Goal: Task Accomplishment & Management: Manage account settings

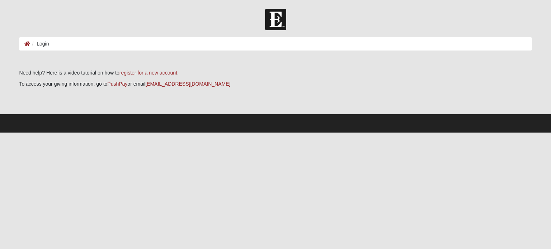
click at [182, 46] on ol "Login" at bounding box center [275, 43] width 513 height 13
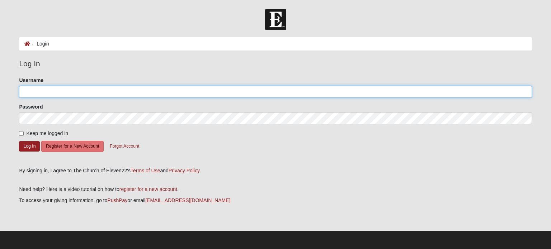
type input "mattparks97"
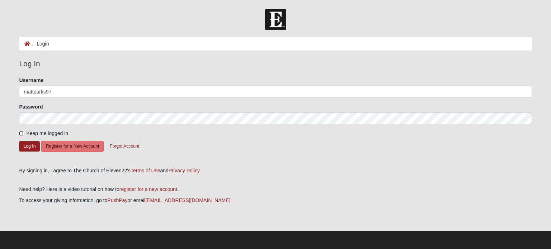
click at [21, 134] on input "Keep me logged in" at bounding box center [21, 133] width 5 height 5
checkbox input "true"
click at [30, 149] on button "Log In" at bounding box center [29, 146] width 21 height 10
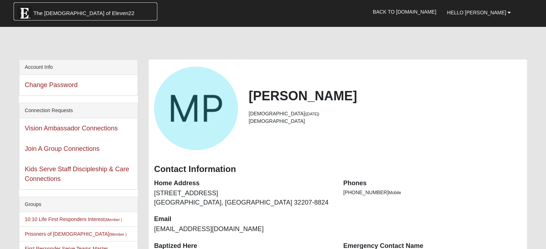
click at [67, 14] on span "The [DEMOGRAPHIC_DATA] of Eleven22" at bounding box center [83, 13] width 101 height 7
